Goal: Task Accomplishment & Management: Manage account settings

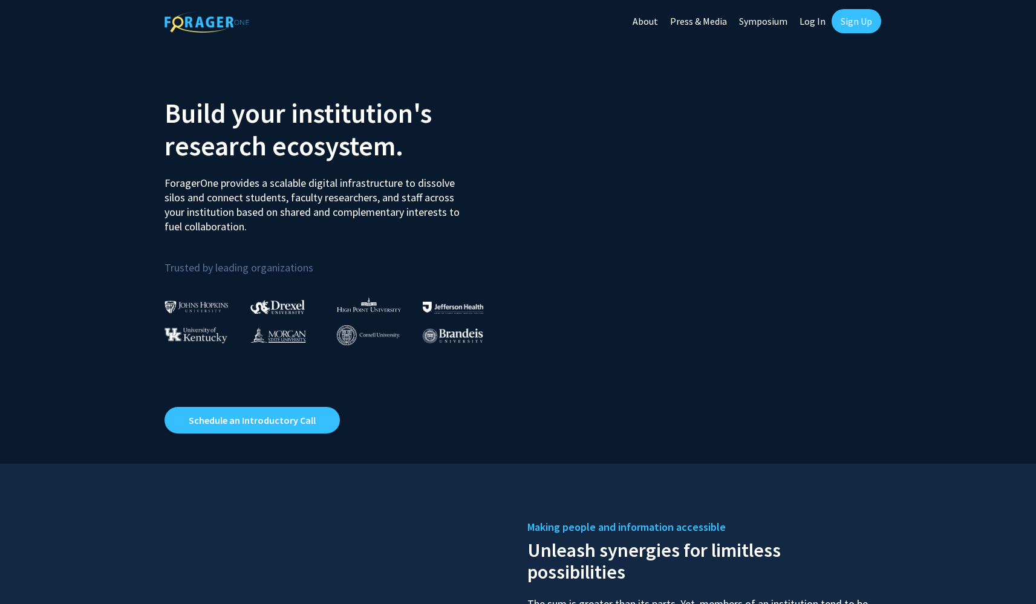
click at [825, 18] on link "Log In" at bounding box center [812, 21] width 38 height 42
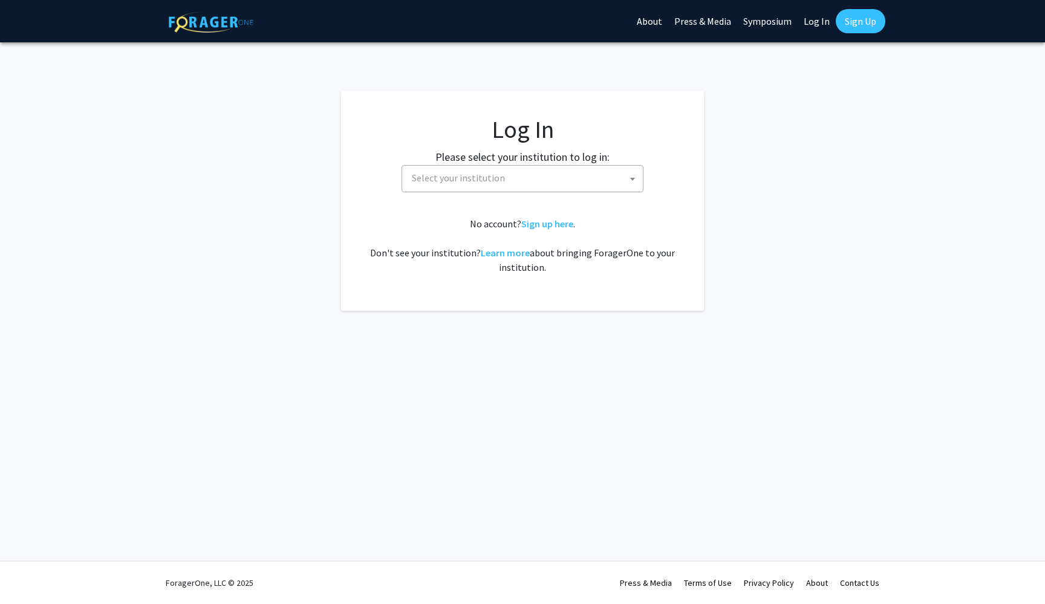
click at [525, 175] on span "Select your institution" at bounding box center [525, 178] width 236 height 25
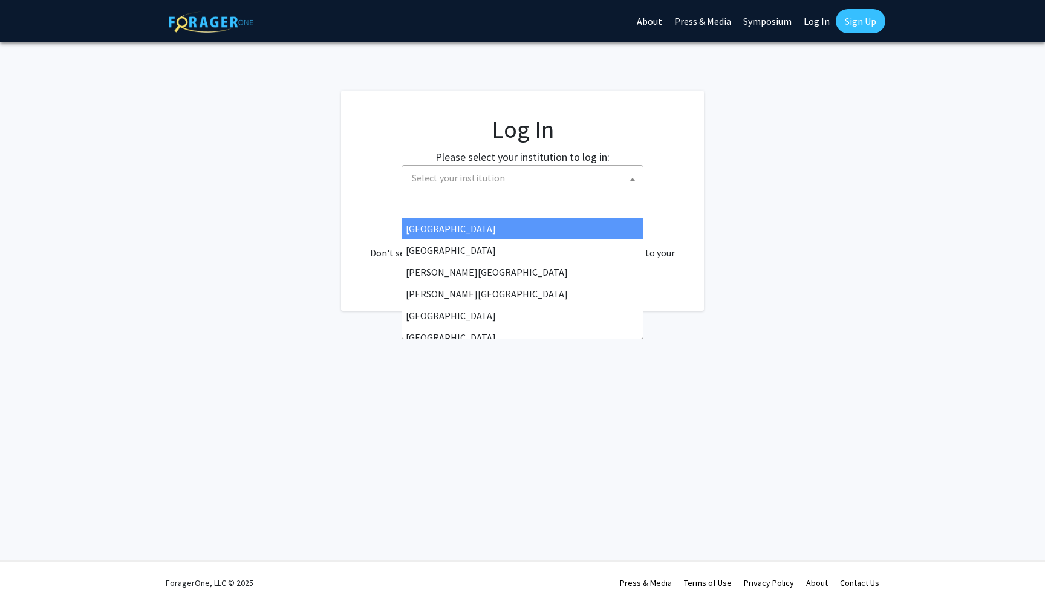
select select "34"
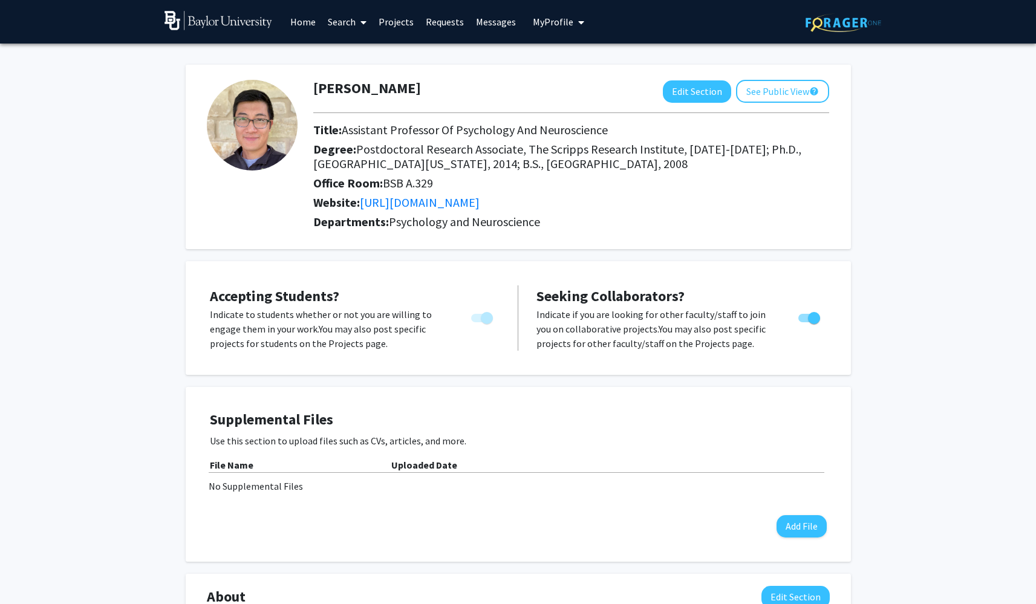
click at [507, 25] on link "Messages" at bounding box center [496, 22] width 52 height 42
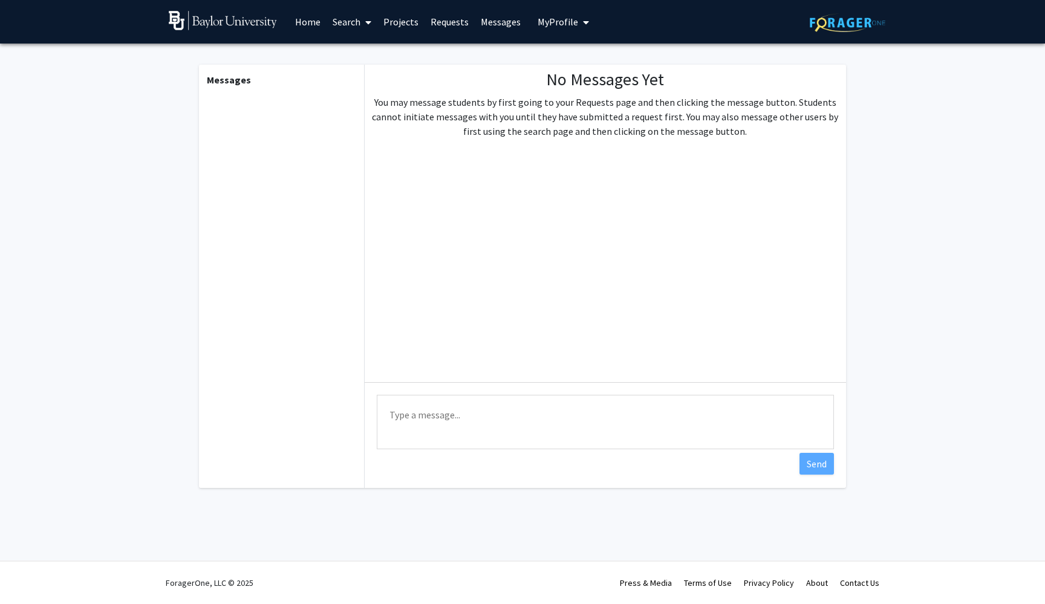
click at [439, 21] on link "Requests" at bounding box center [449, 22] width 50 height 42
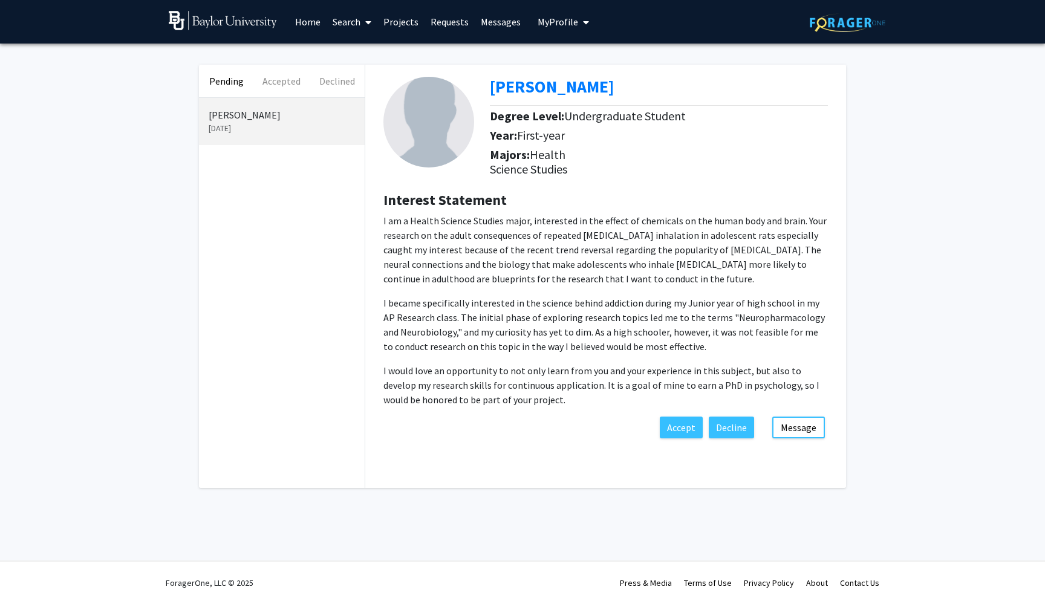
click at [906, 228] on div "Pending Accepted Declined Juliet Korto Aug 21, 2025 Juliet Korto Degree Level: …" at bounding box center [522, 280] width 1045 height 472
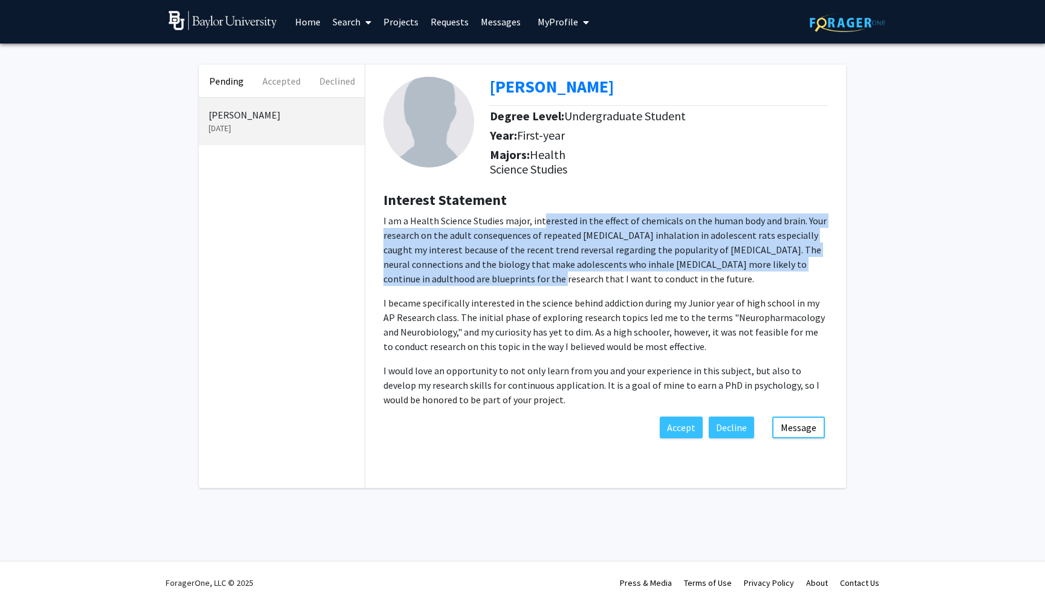
drag, startPoint x: 541, startPoint y: 224, endPoint x: 472, endPoint y: 279, distance: 88.6
click at [472, 279] on p "I am a Health Science Studies major, interested in the effect of chemicals on t…" at bounding box center [605, 249] width 444 height 73
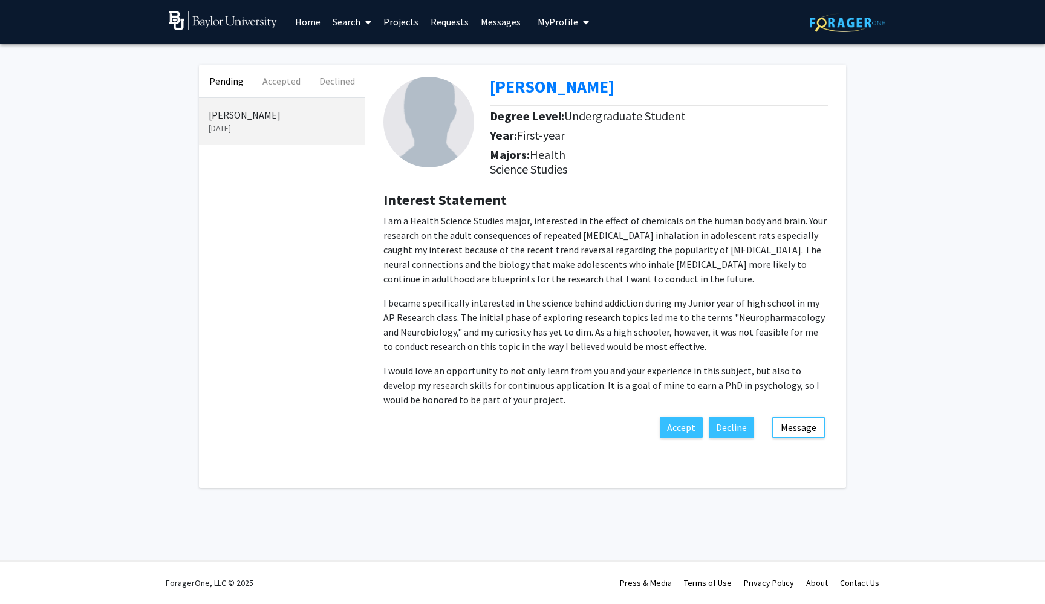
click at [582, 285] on p "I am a Health Science Studies major, interested in the effect of chemicals on t…" at bounding box center [605, 249] width 444 height 73
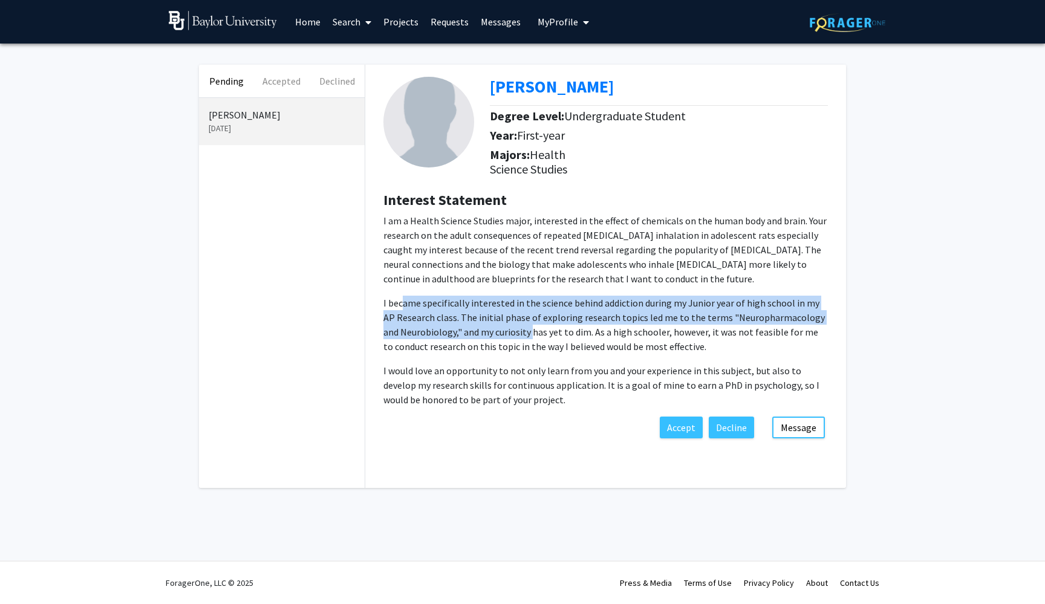
drag, startPoint x: 403, startPoint y: 306, endPoint x: 514, endPoint y: 329, distance: 113.5
click at [514, 329] on p "I became specifically interested in the science behind addiction during my Juni…" at bounding box center [605, 325] width 444 height 58
click at [496, 308] on p "I became specifically interested in the science behind addiction during my Juni…" at bounding box center [605, 325] width 444 height 58
drag, startPoint x: 658, startPoint y: 305, endPoint x: 460, endPoint y: 329, distance: 199.1
click at [460, 329] on p "I became specifically interested in the science behind addiction during my Juni…" at bounding box center [605, 325] width 444 height 58
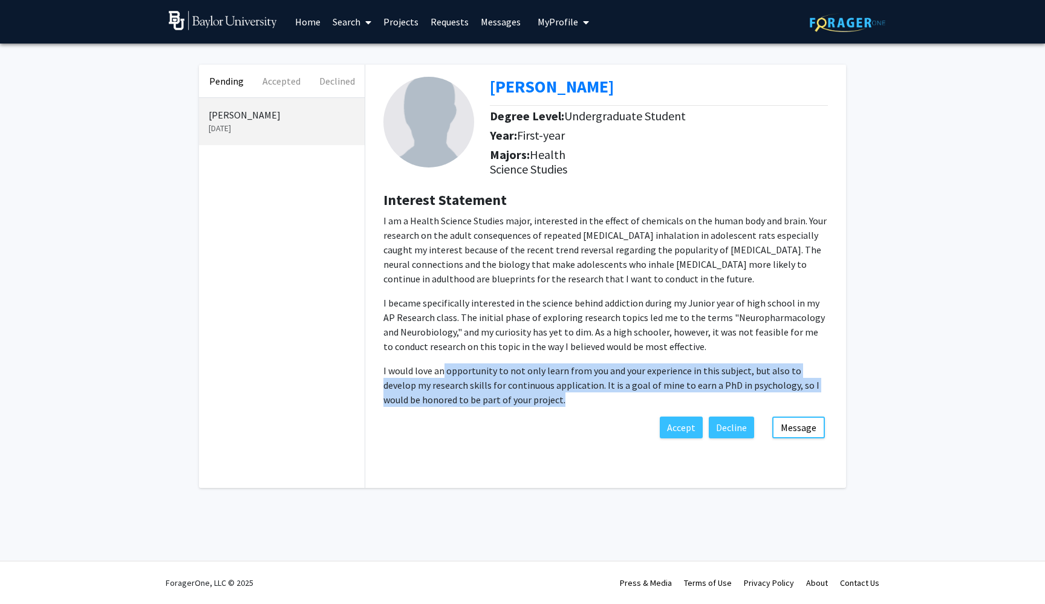
drag, startPoint x: 443, startPoint y: 377, endPoint x: 545, endPoint y: 401, distance: 105.6
click at [545, 401] on p "I would love an opportunity to not only learn from you and your experience in t…" at bounding box center [605, 385] width 444 height 44
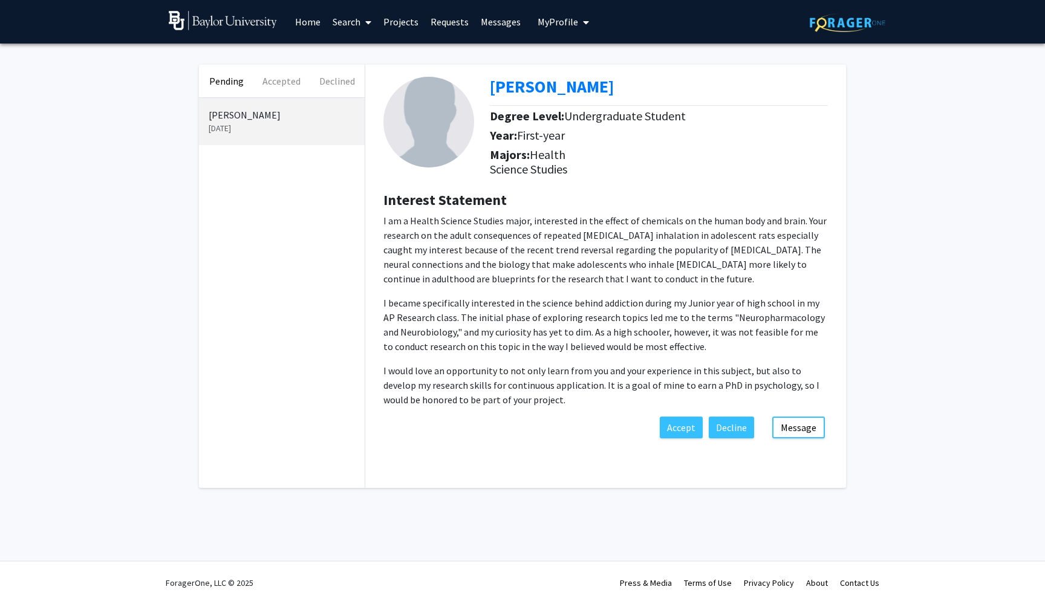
click at [365, 22] on span at bounding box center [365, 22] width 11 height 42
click at [386, 52] on span "Faculty/Staff" at bounding box center [370, 56] width 89 height 24
